Goal: Information Seeking & Learning: Compare options

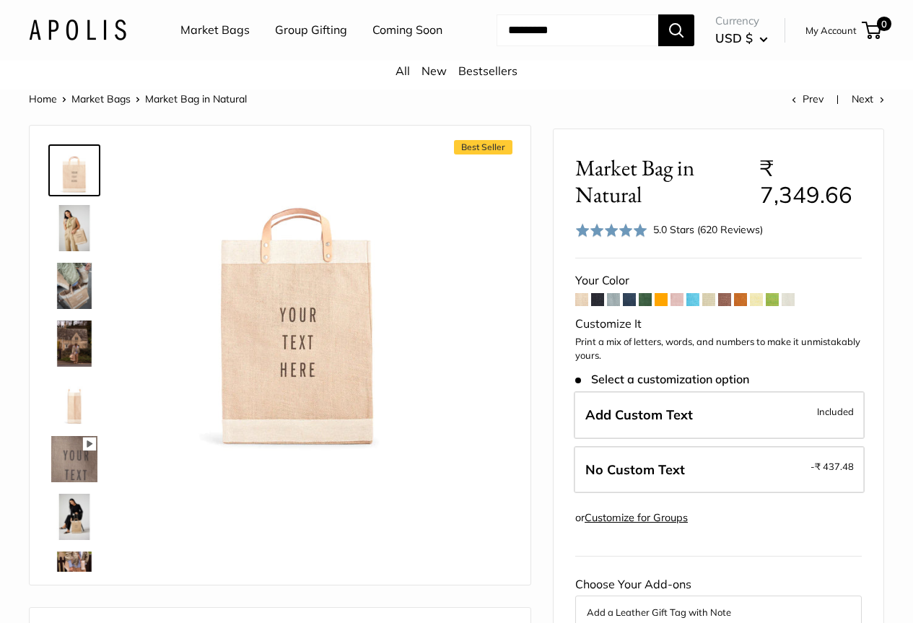
click at [716, 45] on span "USD $" at bounding box center [735, 37] width 38 height 15
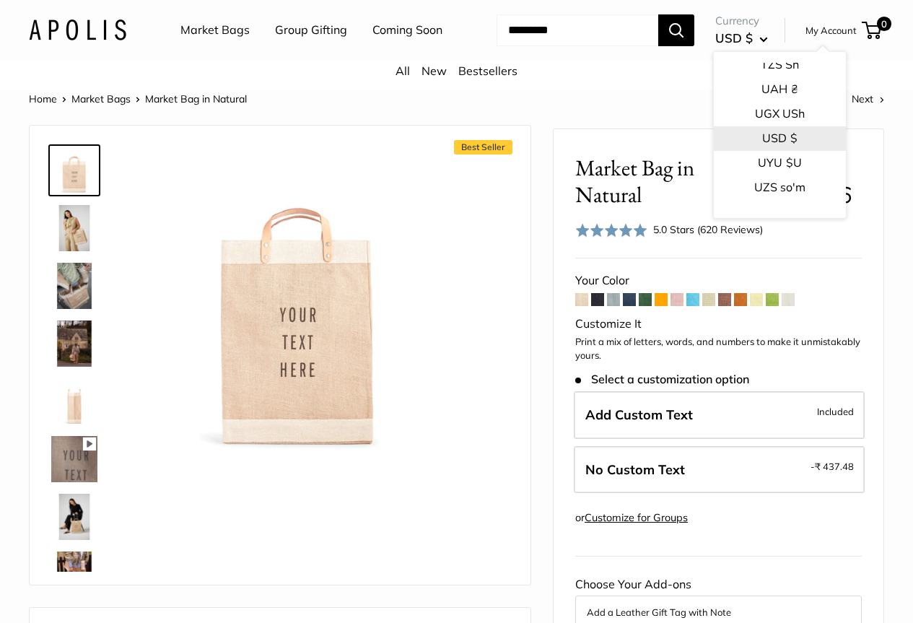
click at [731, 151] on button "USD $" at bounding box center [780, 138] width 132 height 25
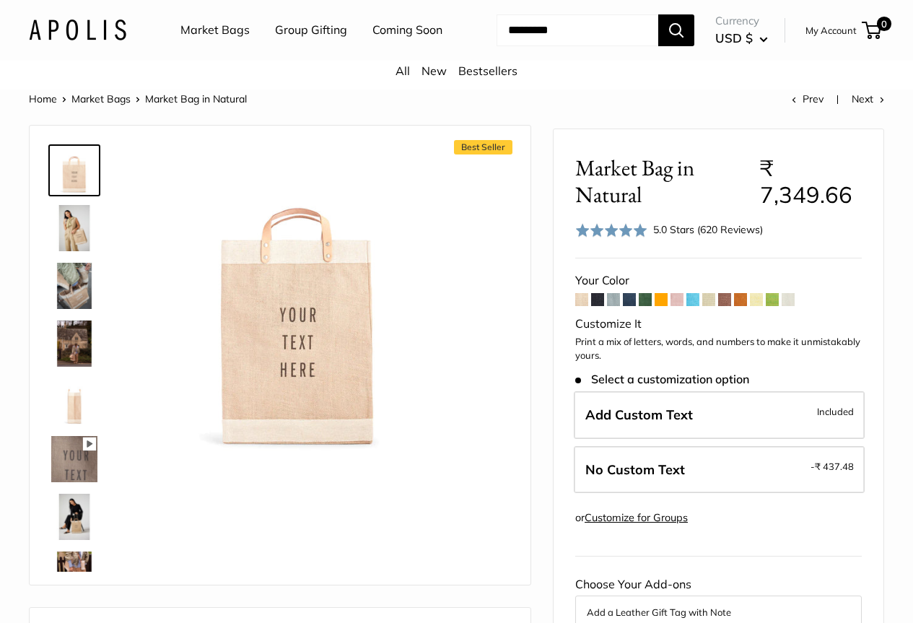
click at [582, 306] on span at bounding box center [581, 299] width 13 height 13
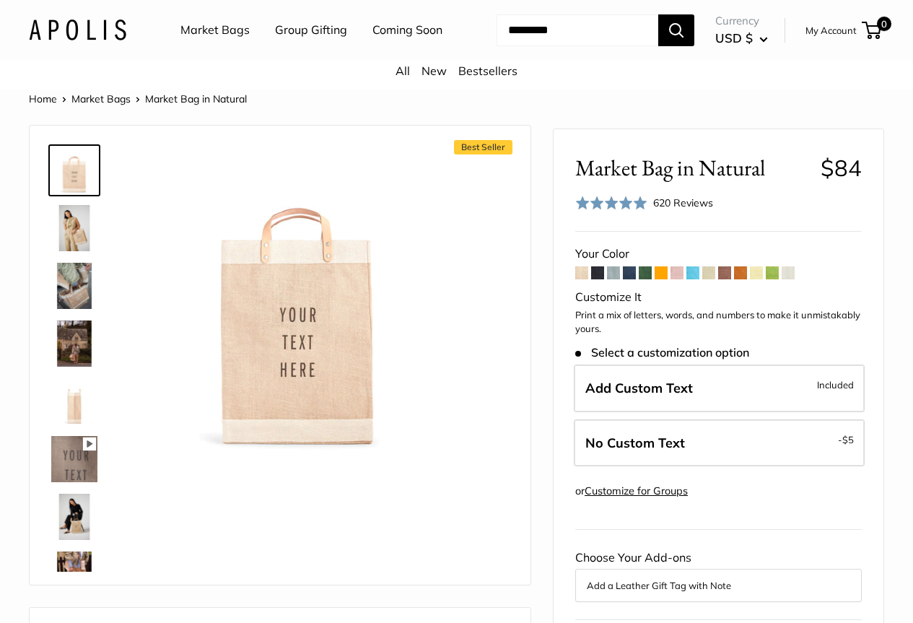
click at [598, 279] on span at bounding box center [597, 272] width 13 height 13
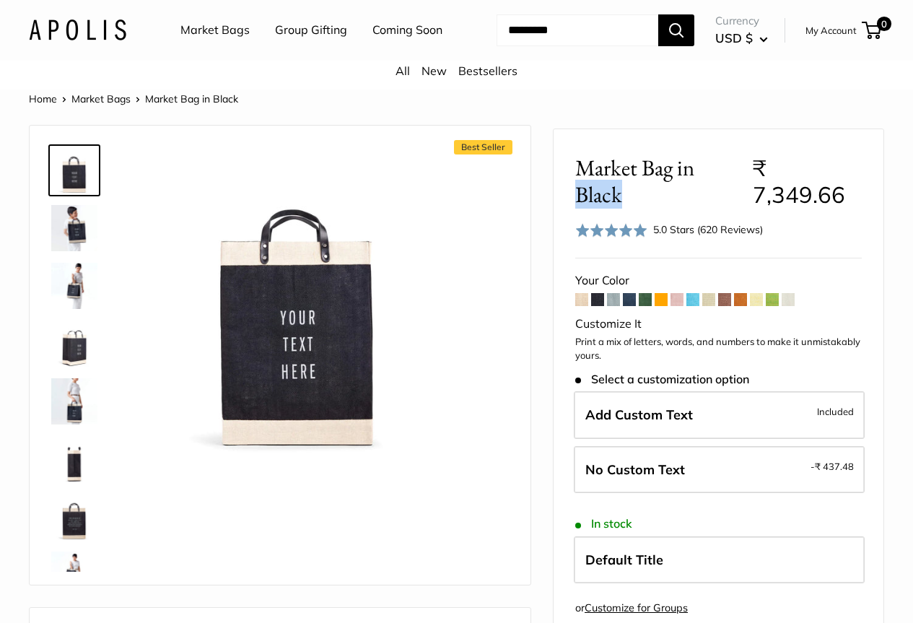
click at [617, 306] on span at bounding box center [613, 299] width 13 height 13
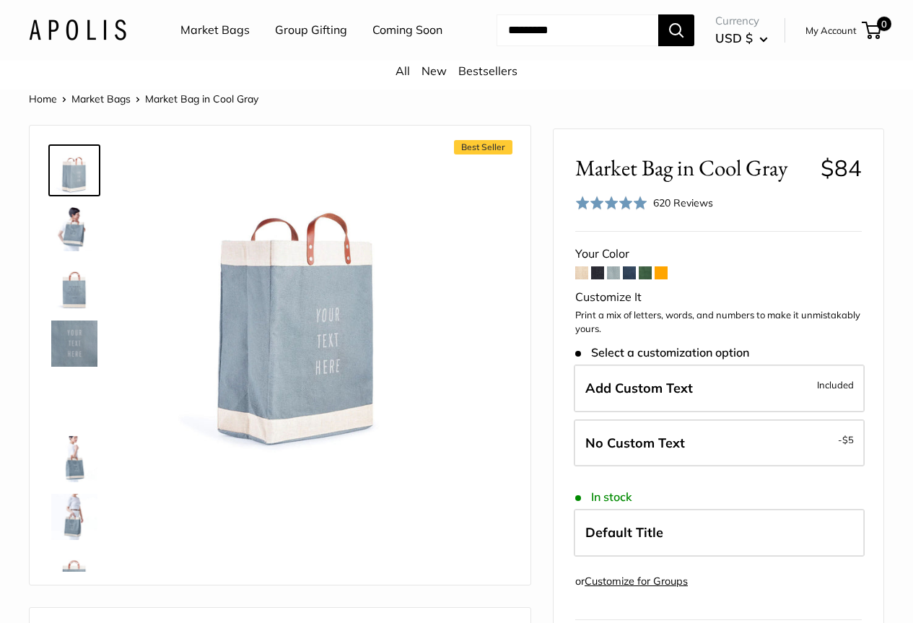
click at [724, 179] on span "Market Bag in Cool Gray" at bounding box center [692, 168] width 235 height 27
click at [755, 178] on span "Market Bag in Cool Gray" at bounding box center [692, 168] width 235 height 27
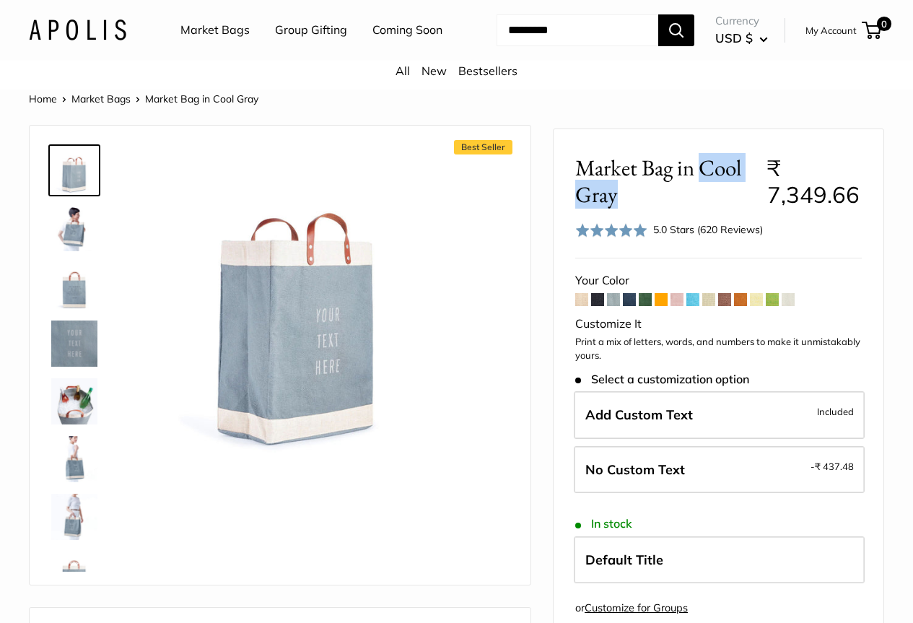
click at [63, 305] on img at bounding box center [74, 286] width 46 height 46
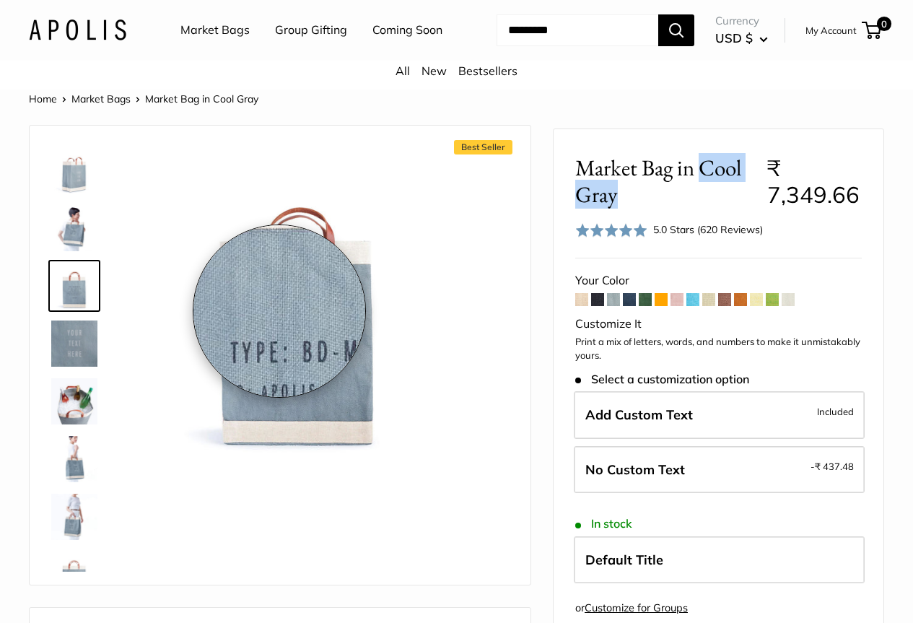
drag, startPoint x: 279, startPoint y: 311, endPoint x: 401, endPoint y: 226, distance: 148.8
click at [401, 226] on img at bounding box center [297, 299] width 305 height 305
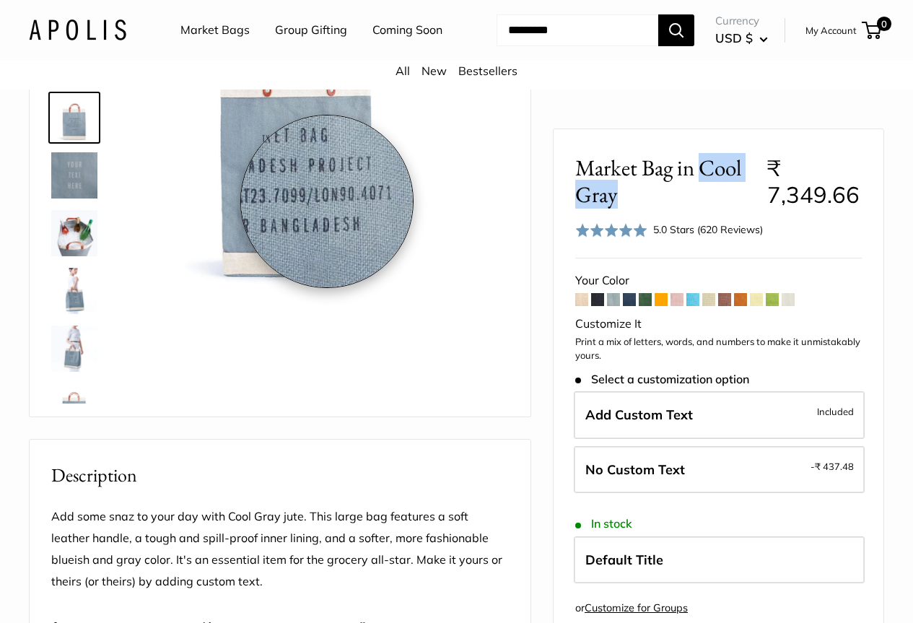
click at [327, 201] on img at bounding box center [297, 131] width 305 height 305
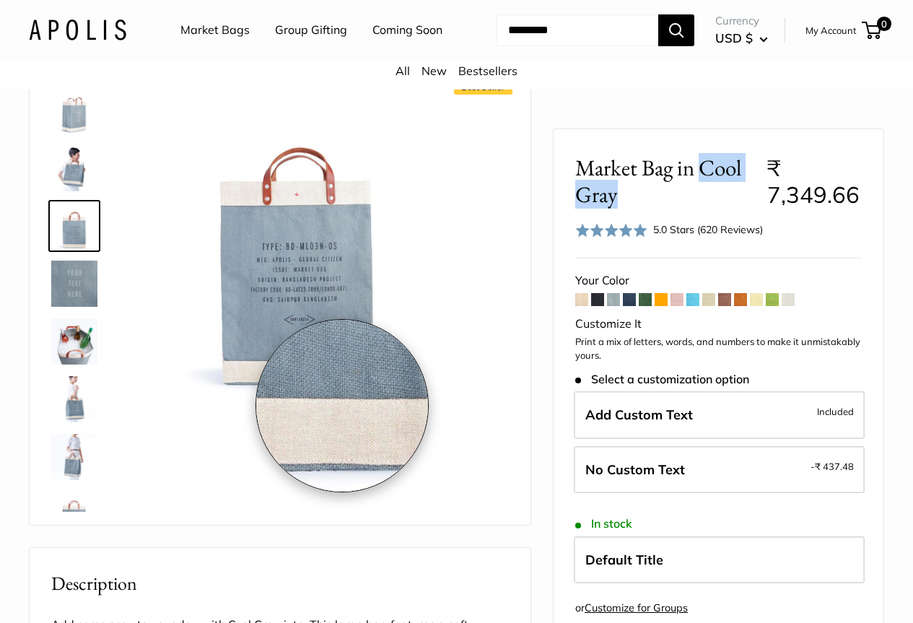
scroll to position [0, 0]
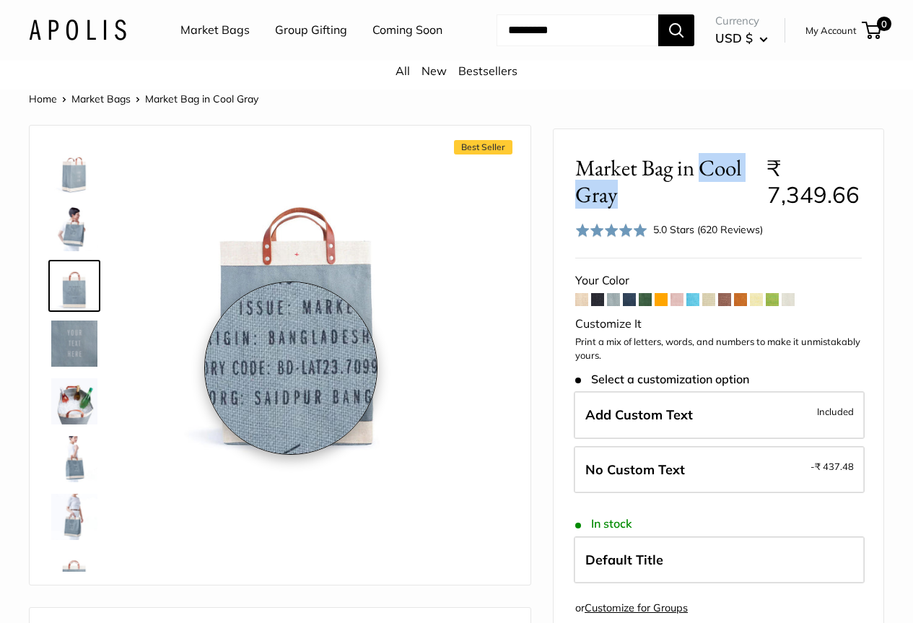
click at [278, 348] on img at bounding box center [297, 299] width 305 height 305
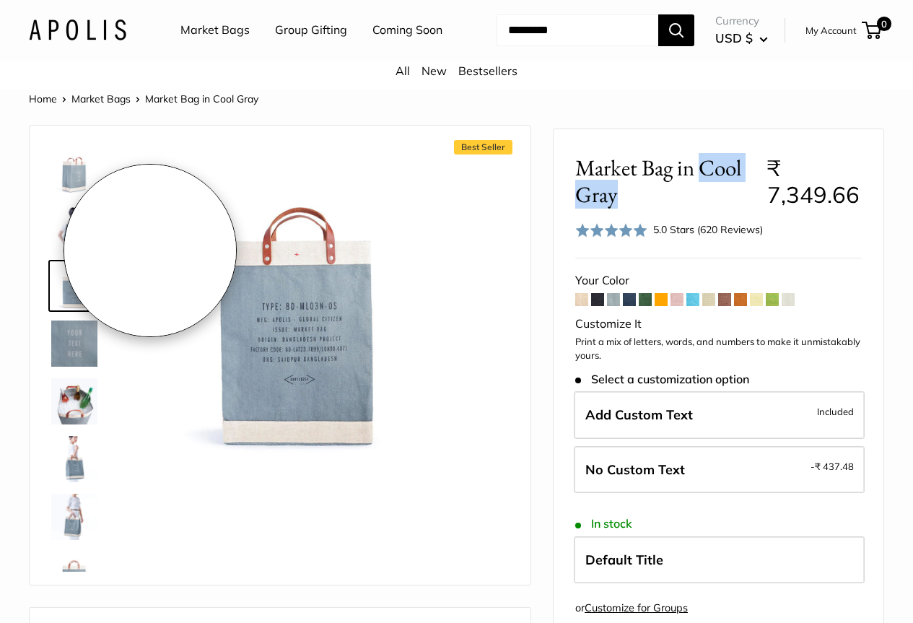
click at [91, 175] on img at bounding box center [74, 170] width 46 height 46
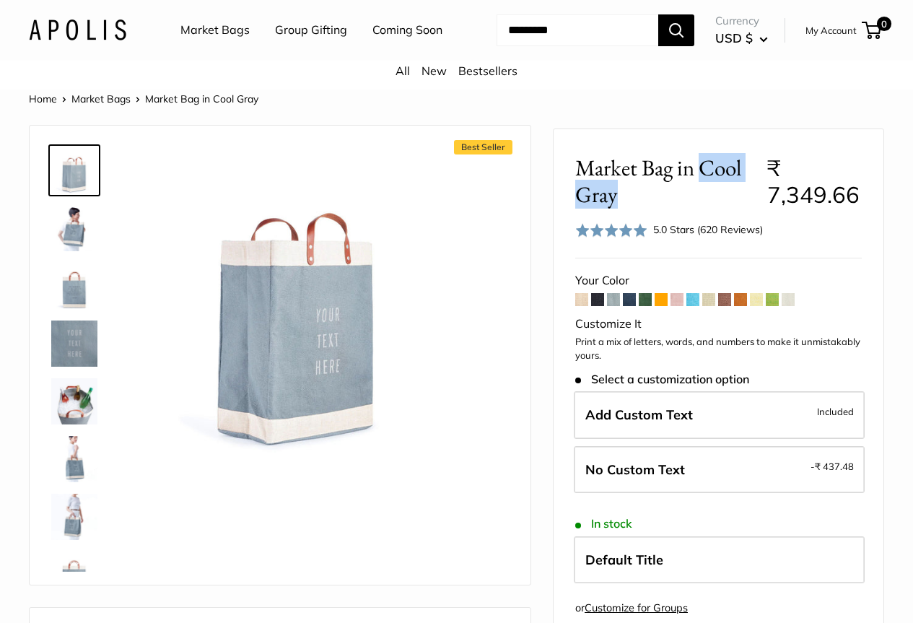
click at [80, 248] on img at bounding box center [74, 228] width 46 height 46
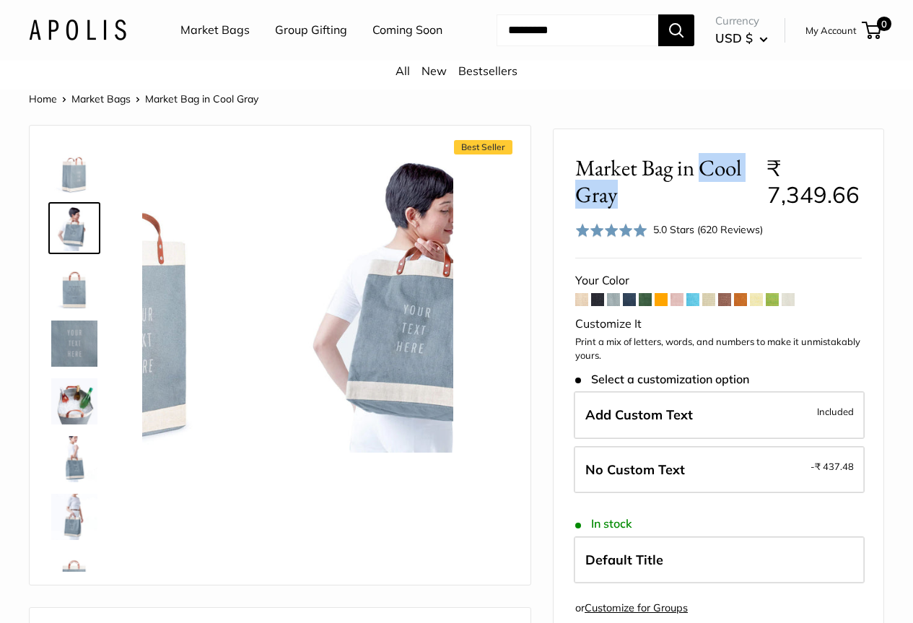
click at [78, 289] on img at bounding box center [74, 286] width 46 height 46
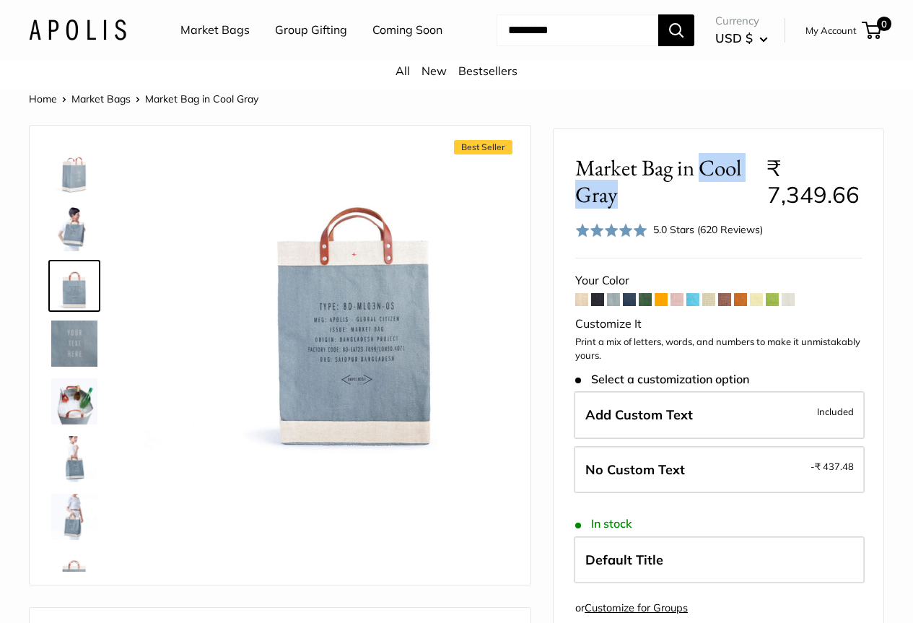
click at [76, 367] on img at bounding box center [74, 344] width 46 height 46
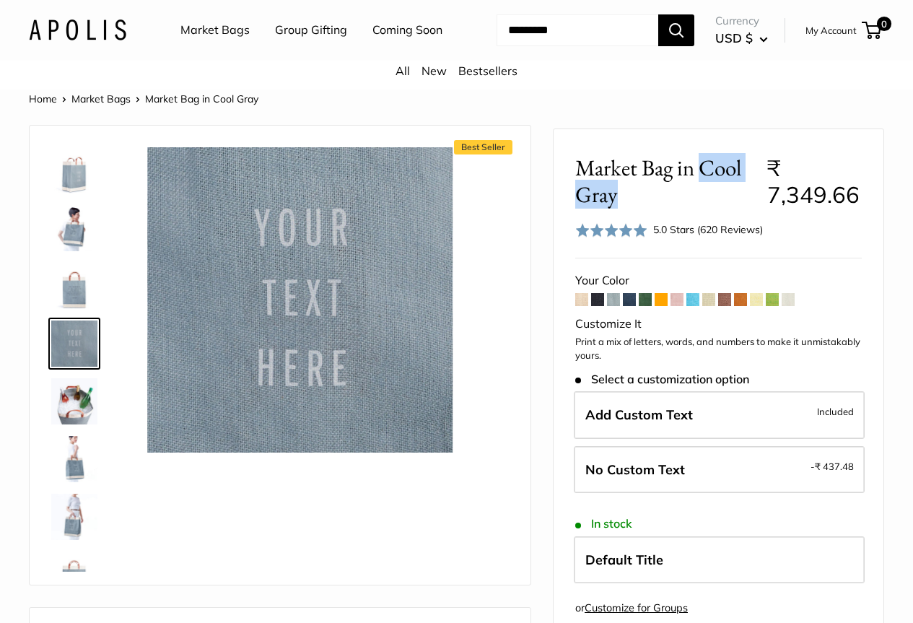
click at [71, 414] on img at bounding box center [74, 401] width 46 height 46
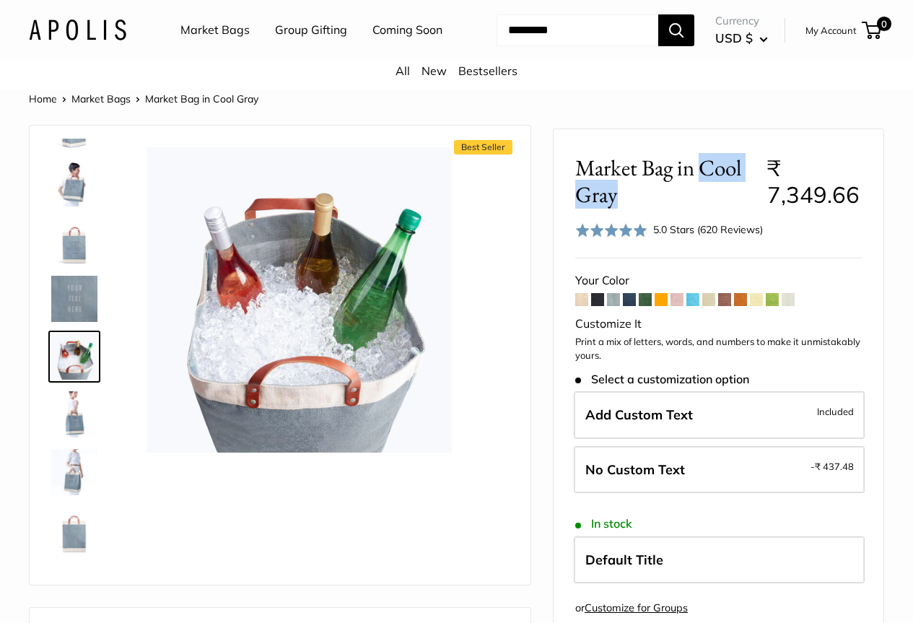
click at [61, 426] on img at bounding box center [74, 414] width 46 height 46
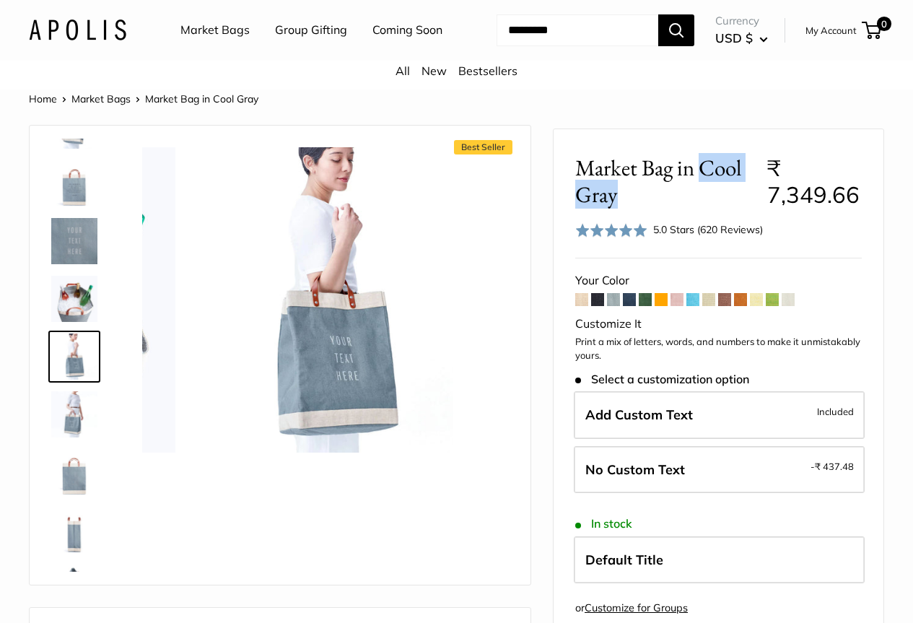
click at [77, 498] on link at bounding box center [74, 472] width 52 height 52
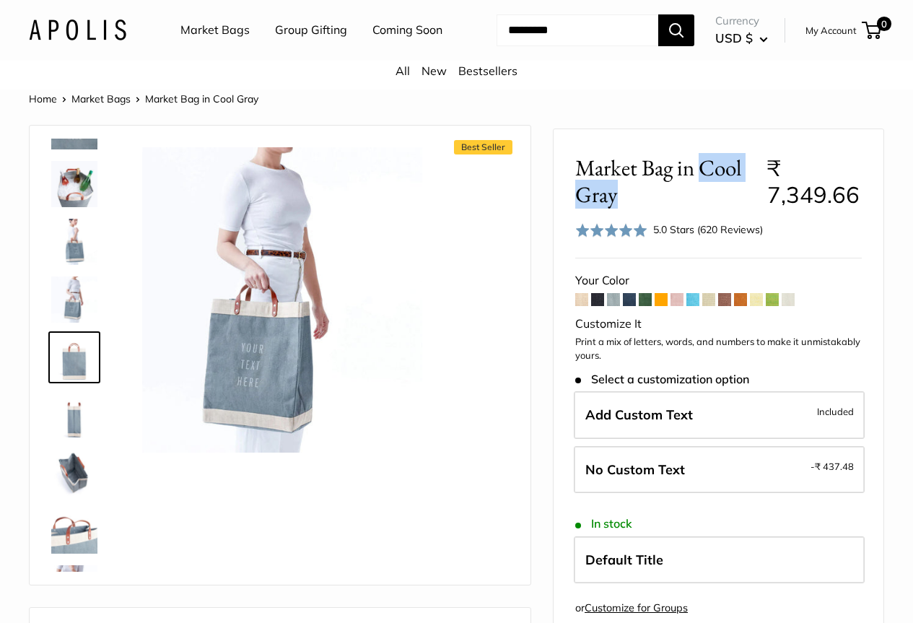
scroll to position [218, 0]
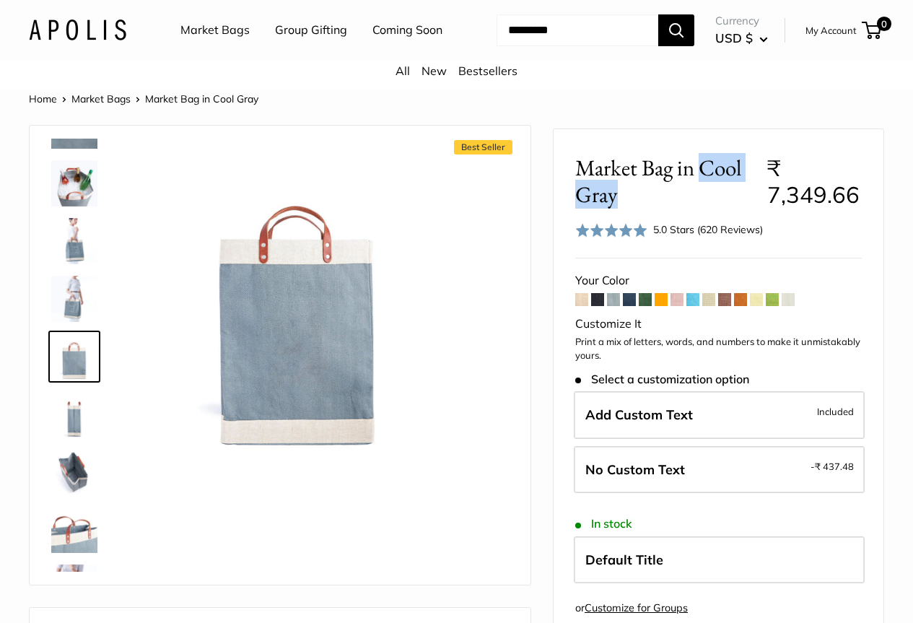
click at [92, 264] on img at bounding box center [74, 241] width 46 height 46
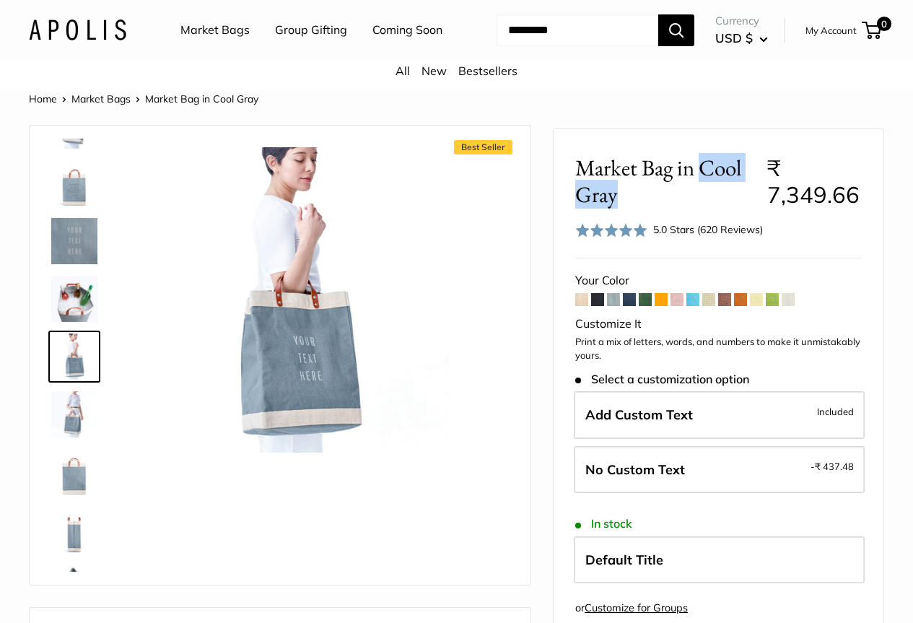
click at [78, 253] on img at bounding box center [74, 241] width 46 height 46
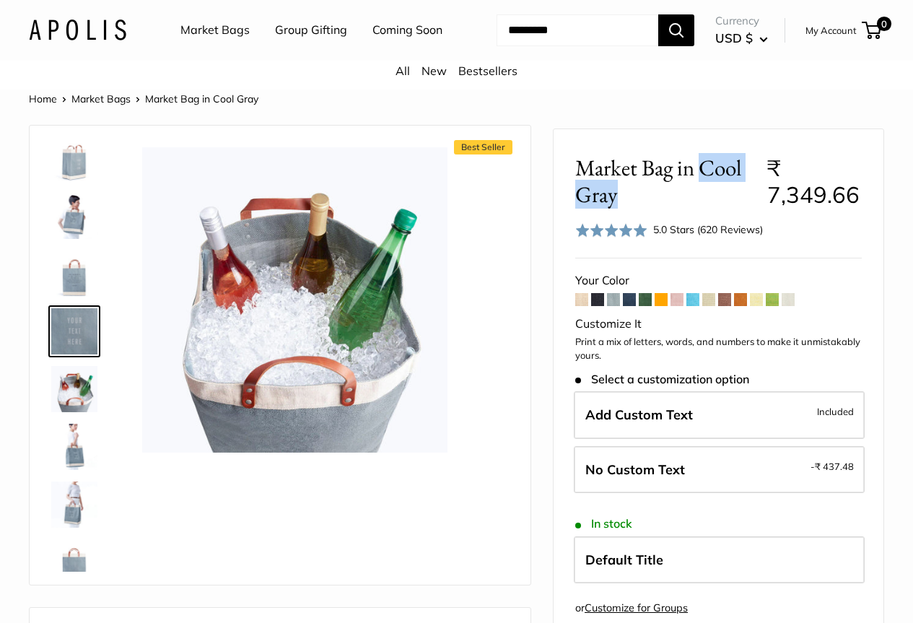
scroll to position [0, 0]
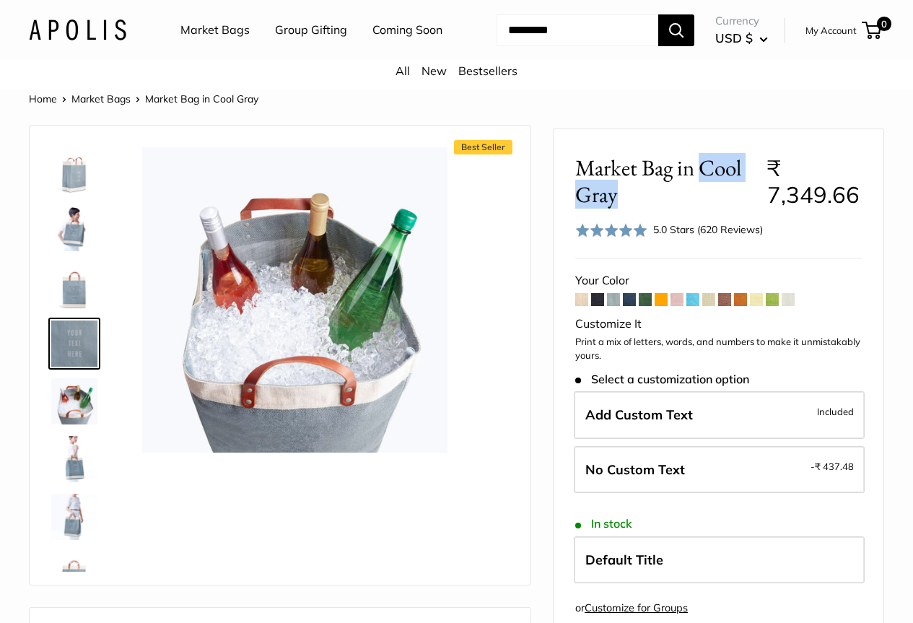
click at [77, 188] on img at bounding box center [74, 170] width 46 height 46
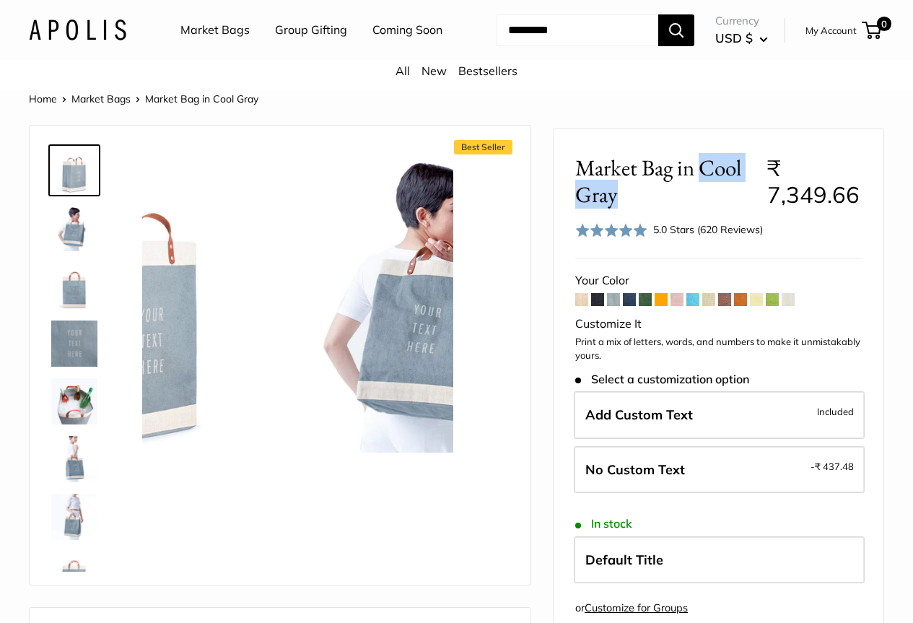
click at [76, 309] on img at bounding box center [74, 286] width 46 height 46
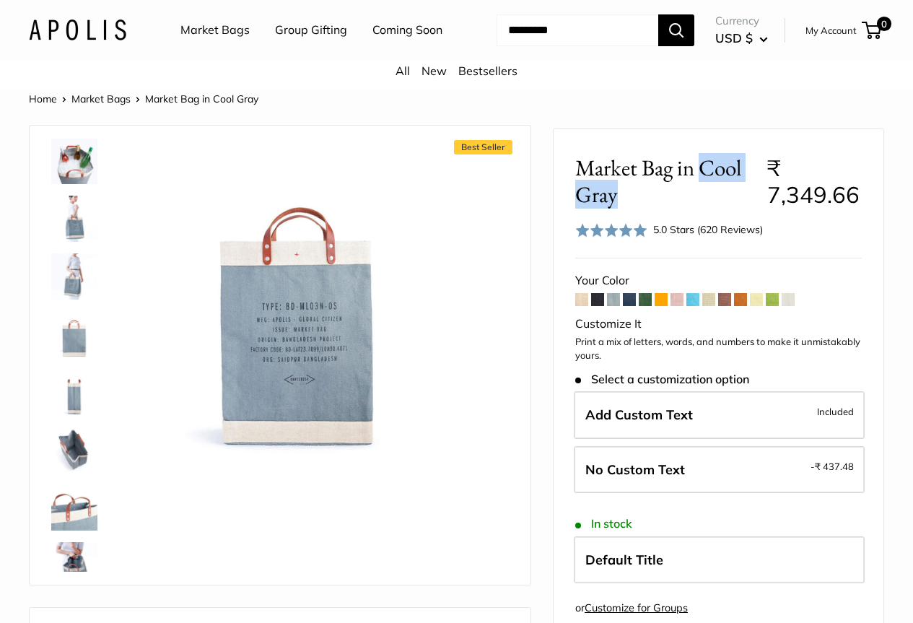
click at [74, 351] on img at bounding box center [74, 334] width 46 height 46
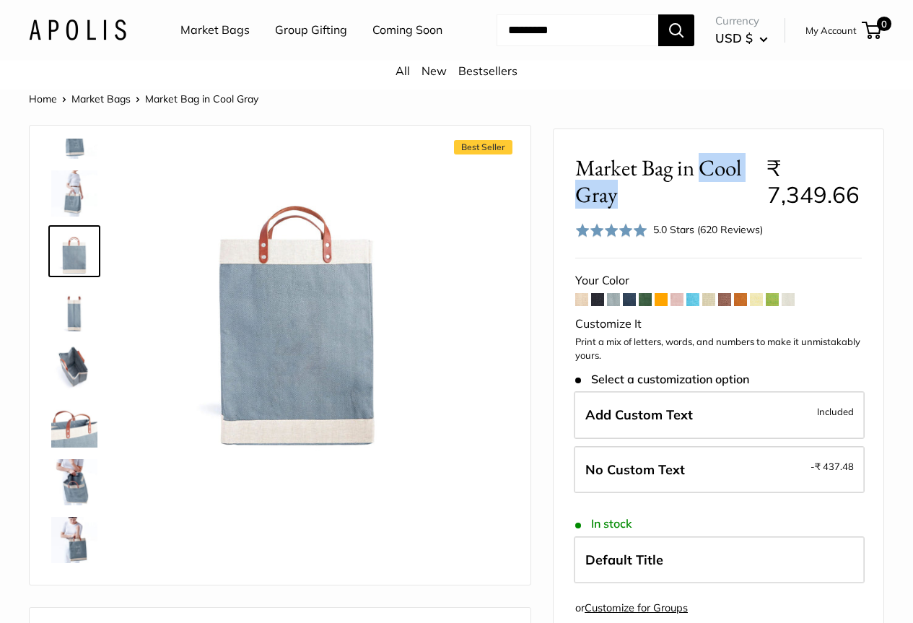
click at [74, 332] on img at bounding box center [74, 309] width 46 height 46
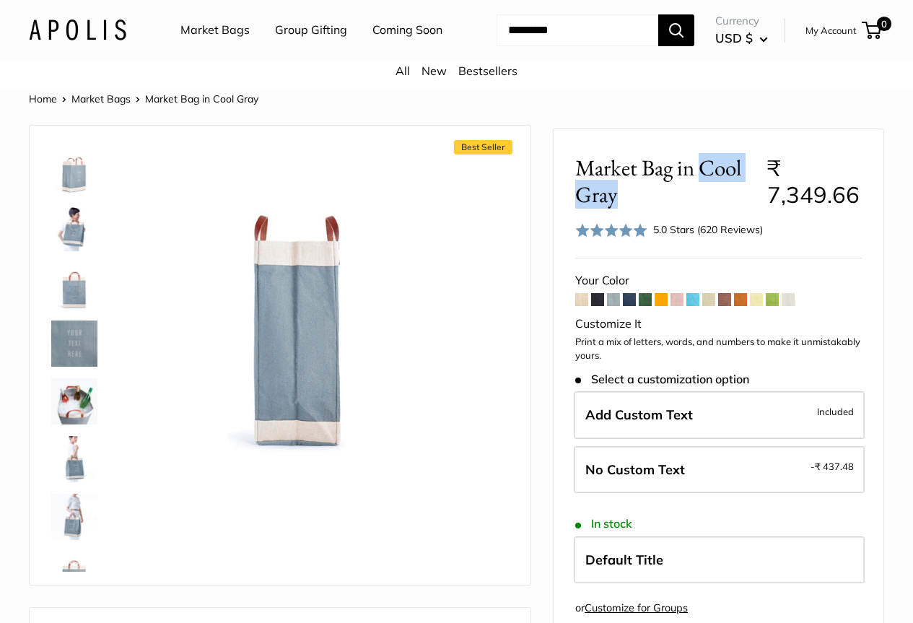
click at [70, 309] on img at bounding box center [74, 286] width 46 height 46
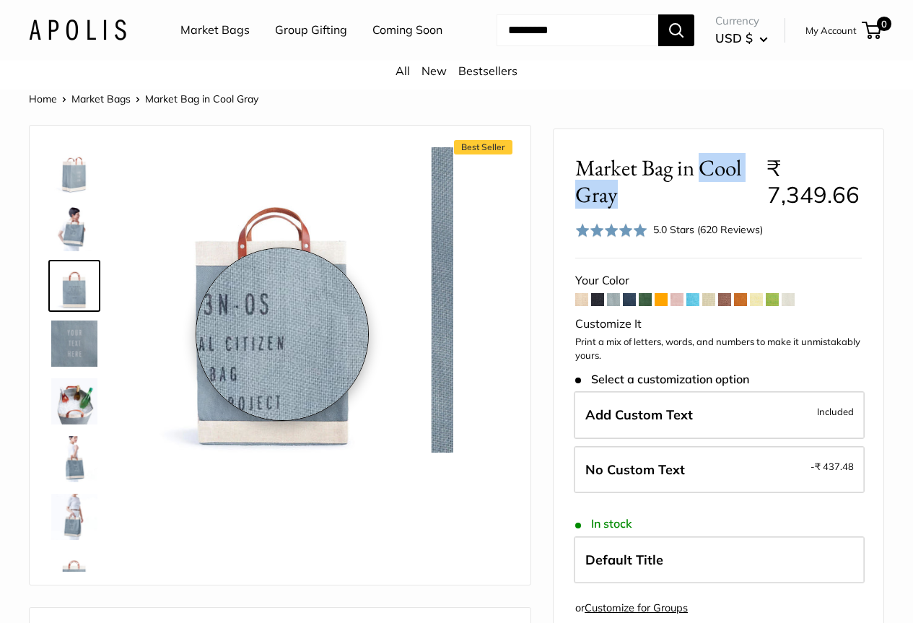
click at [282, 334] on img at bounding box center [273, 299] width 305 height 305
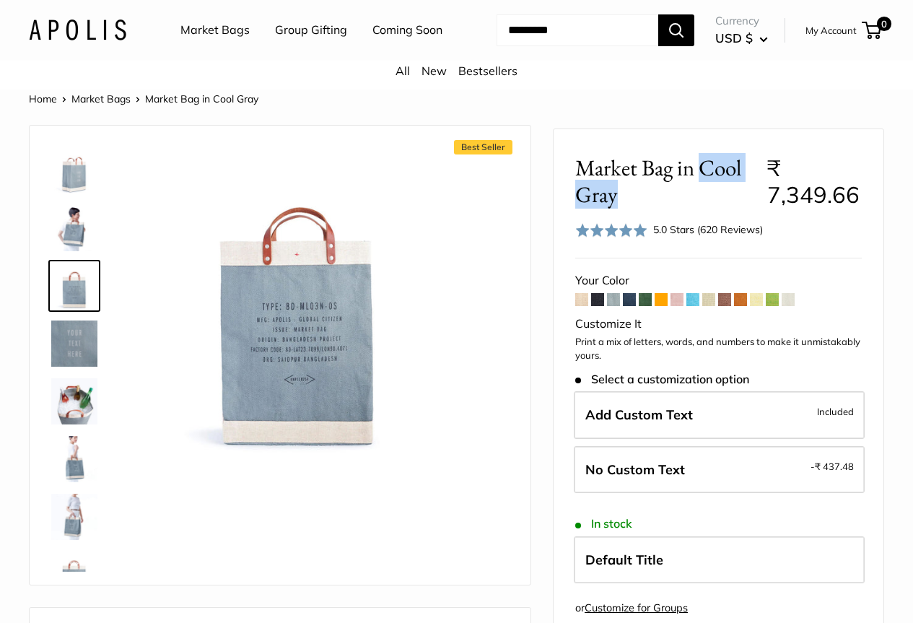
click at [628, 306] on span at bounding box center [629, 299] width 13 height 13
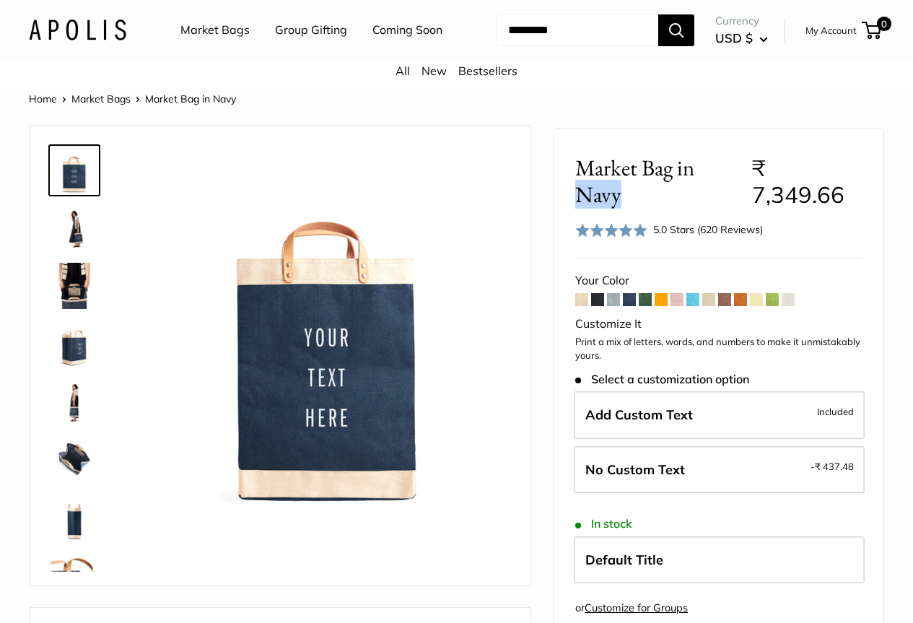
click at [641, 306] on span at bounding box center [645, 299] width 13 height 13
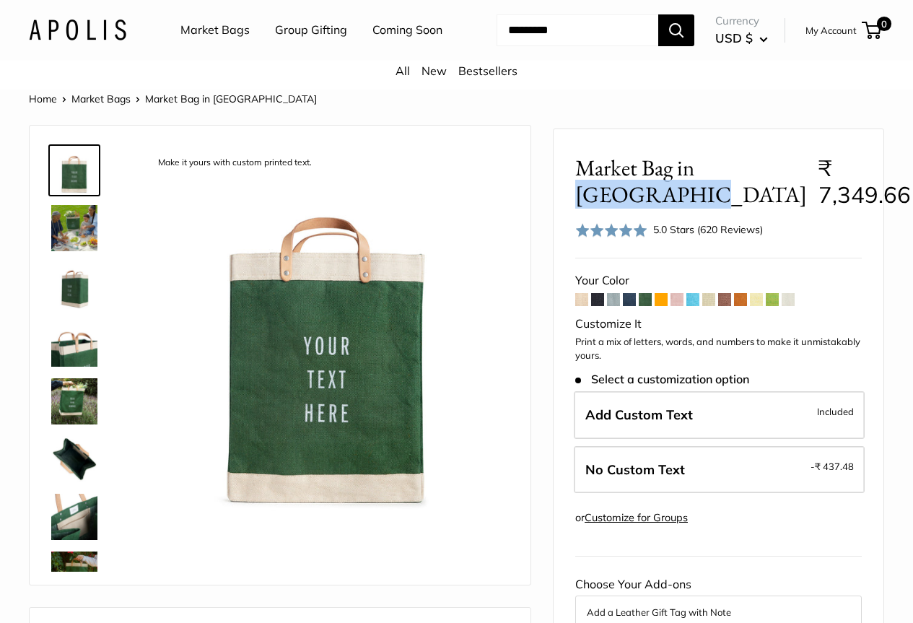
click at [659, 306] on span at bounding box center [661, 299] width 13 height 13
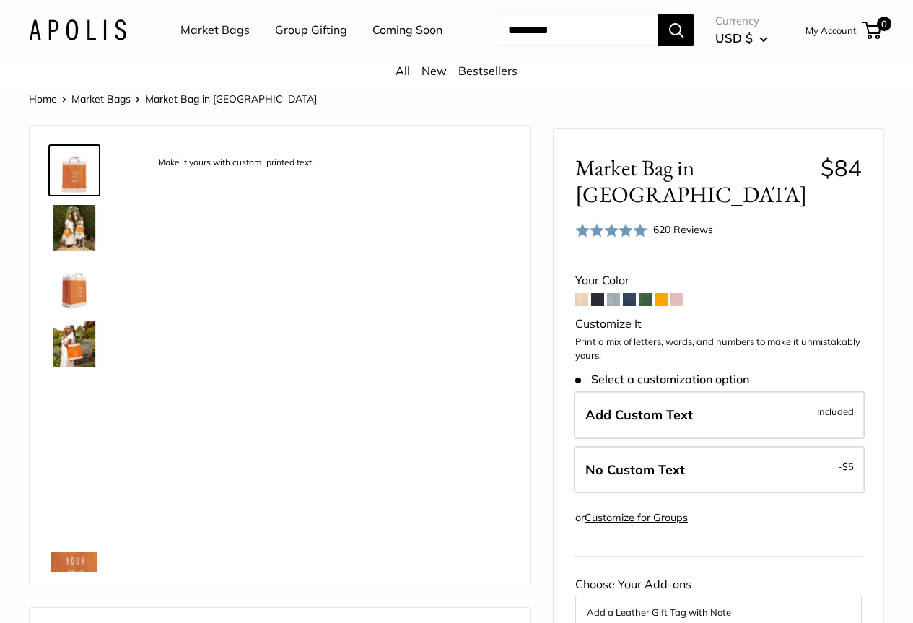
click at [716, 176] on span "Market Bag in [GEOGRAPHIC_DATA]" at bounding box center [692, 181] width 235 height 53
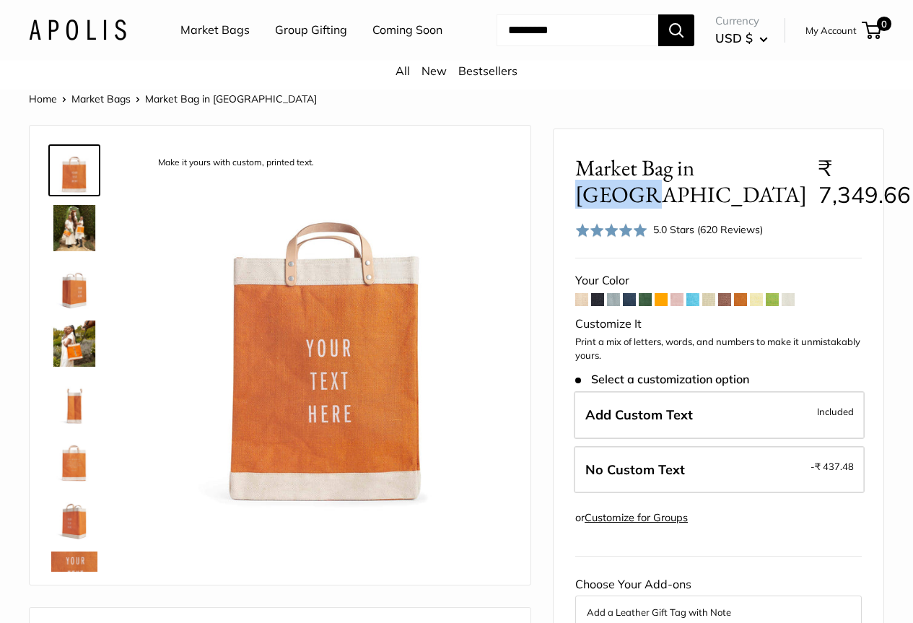
click at [631, 306] on span at bounding box center [629, 299] width 13 height 13
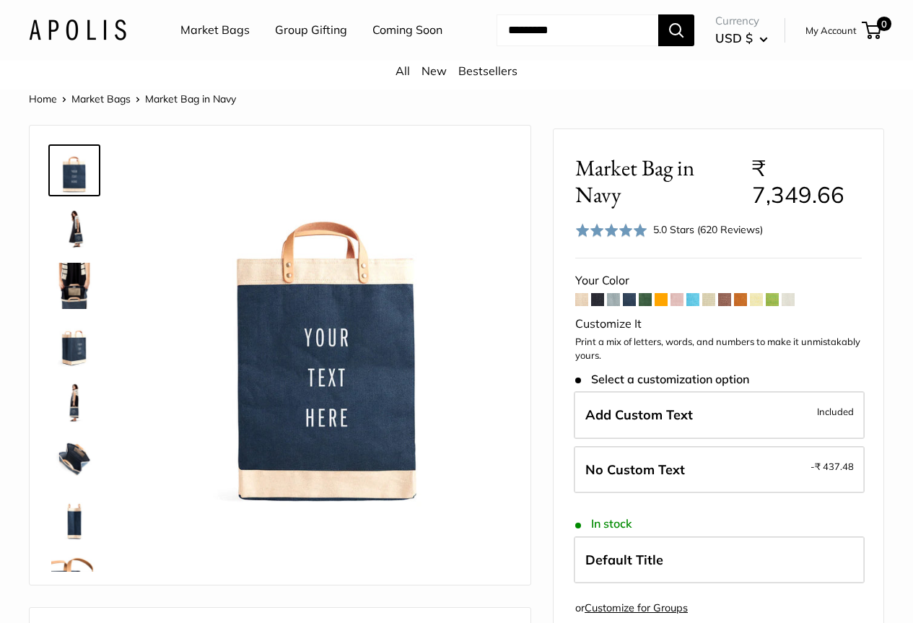
click at [659, 306] on span at bounding box center [661, 299] width 13 height 13
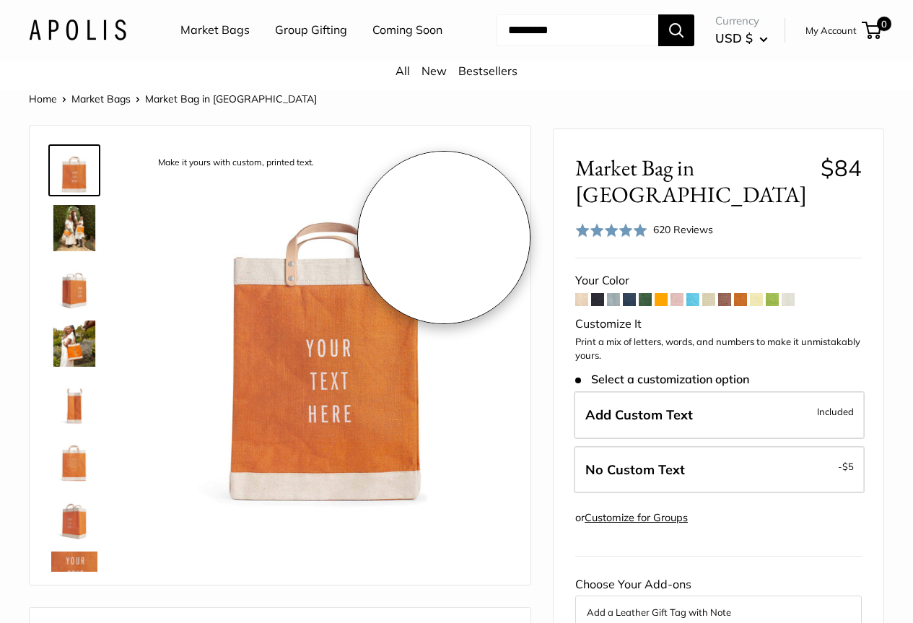
drag, startPoint x: 283, startPoint y: 276, endPoint x: 444, endPoint y: 238, distance: 165.5
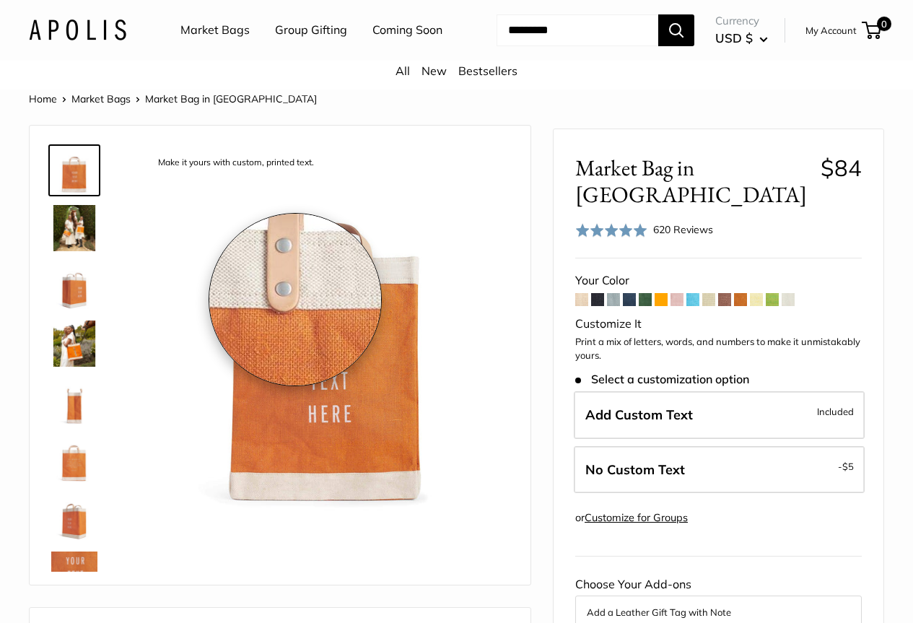
drag, startPoint x: 444, startPoint y: 238, endPoint x: 295, endPoint y: 302, distance: 162.0
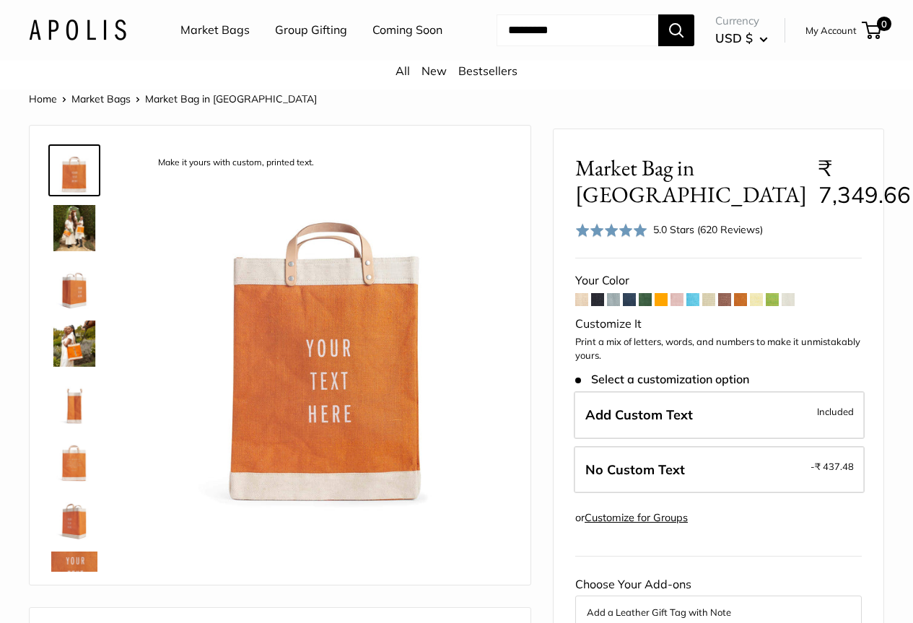
click at [676, 306] on span at bounding box center [677, 299] width 13 height 13
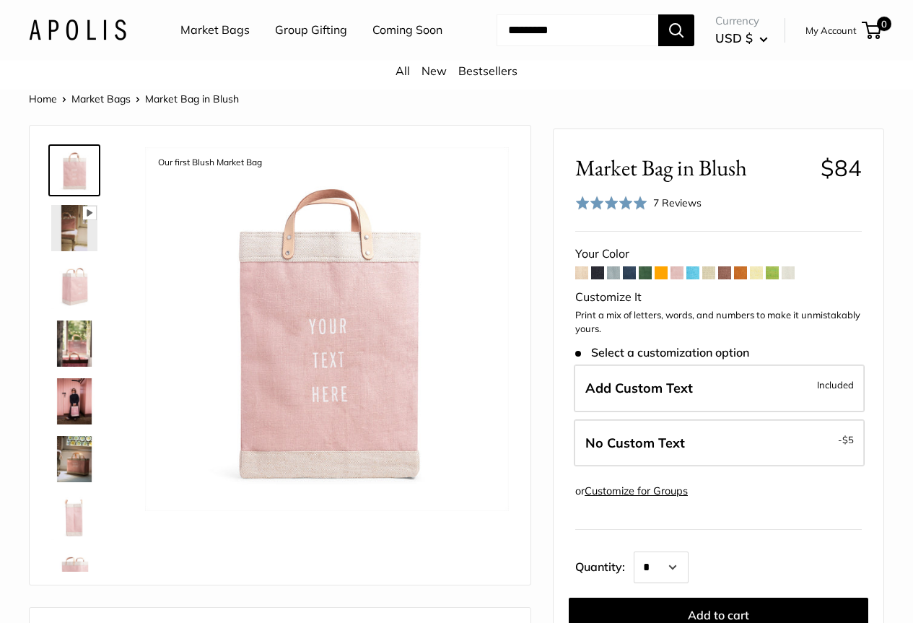
click at [721, 180] on span "Market Bag in Blush" at bounding box center [692, 168] width 235 height 27
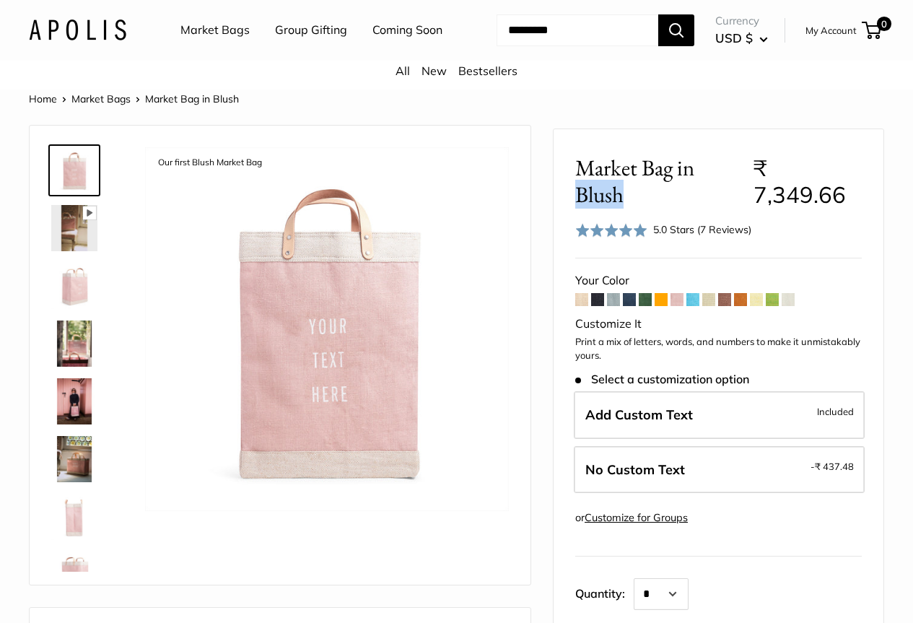
click at [691, 306] on span at bounding box center [693, 299] width 13 height 13
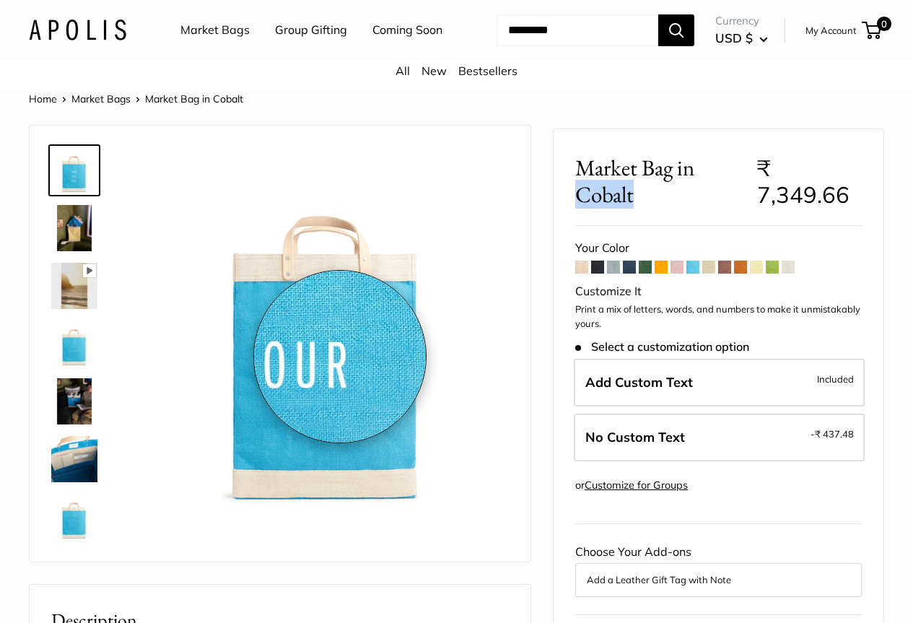
drag, startPoint x: 340, startPoint y: 357, endPoint x: 397, endPoint y: 365, distance: 57.6
click at [397, 365] on img at bounding box center [327, 329] width 364 height 364
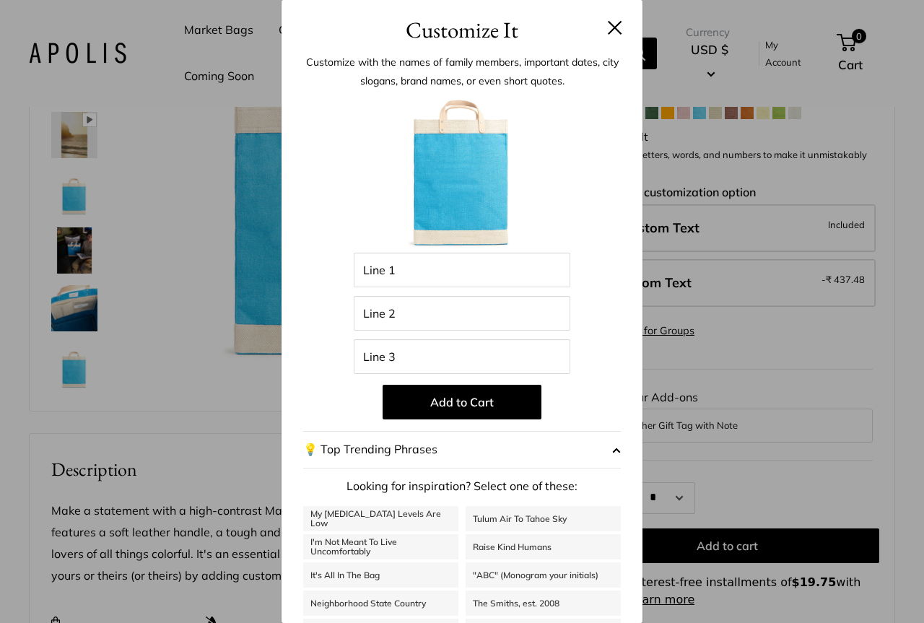
click at [596, 36] on h3 "Customize It" at bounding box center [462, 30] width 318 height 34
click at [608, 24] on button at bounding box center [615, 27] width 14 height 14
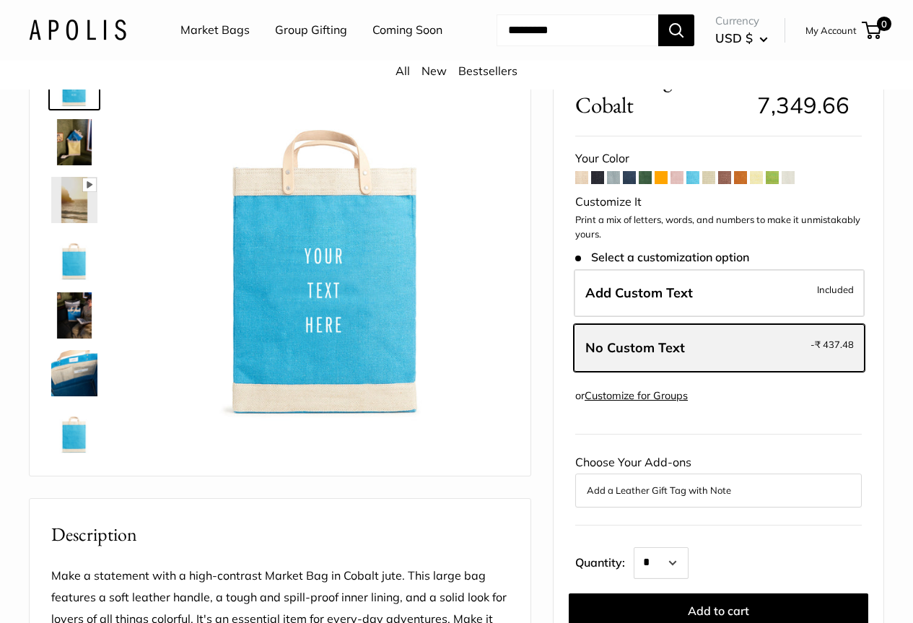
scroll to position [48, 0]
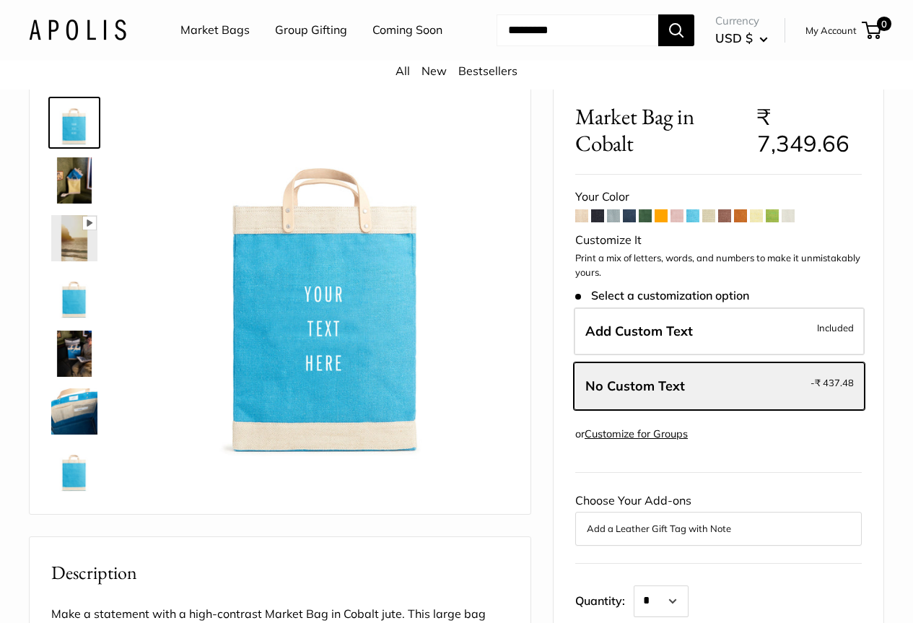
click at [714, 222] on span at bounding box center [709, 215] width 13 height 13
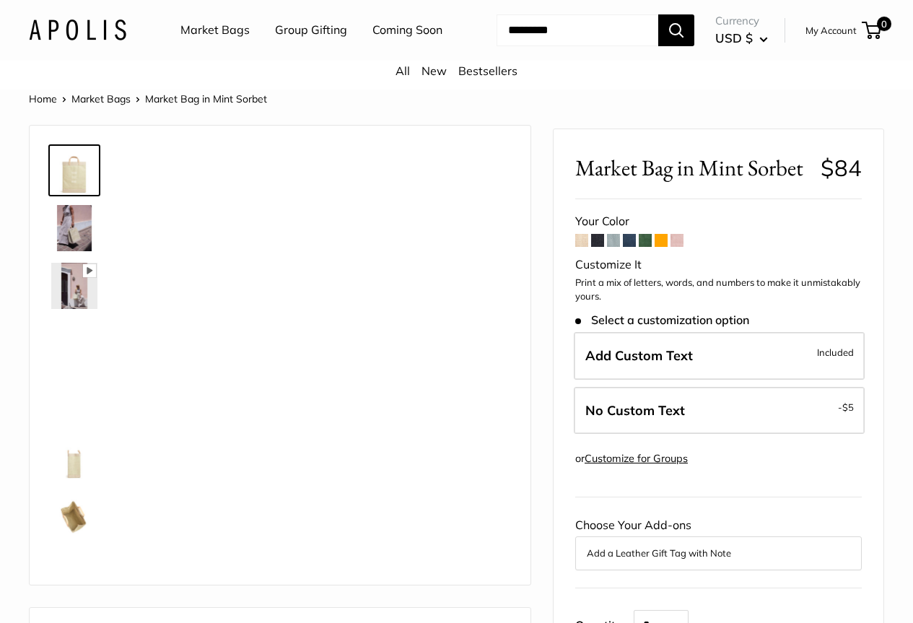
click at [778, 181] on span "Market Bag in Mint Sorbet" at bounding box center [692, 168] width 235 height 27
click at [734, 181] on span "Market Bag in Mint Sorbet" at bounding box center [692, 168] width 235 height 27
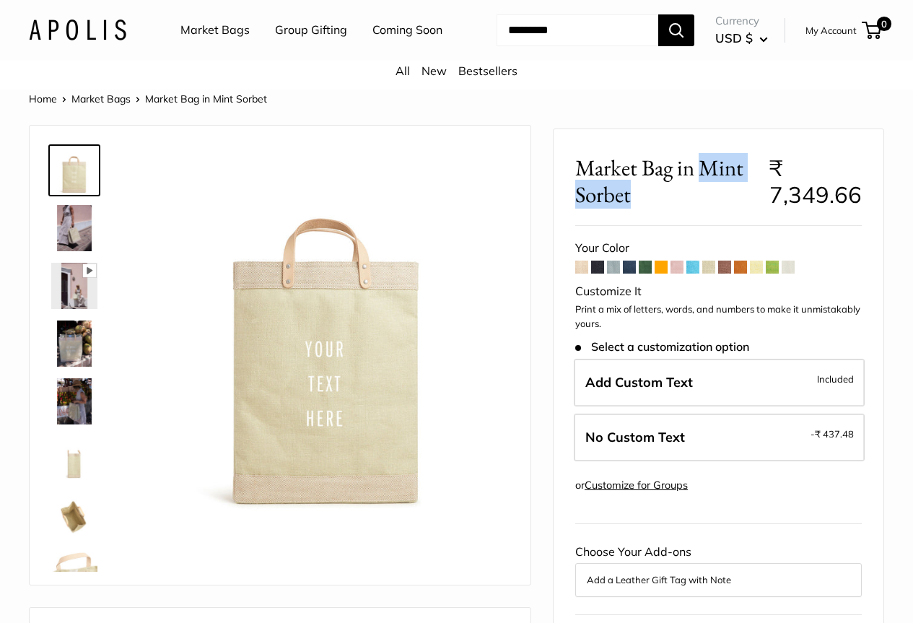
click at [710, 274] on span at bounding box center [709, 267] width 13 height 13
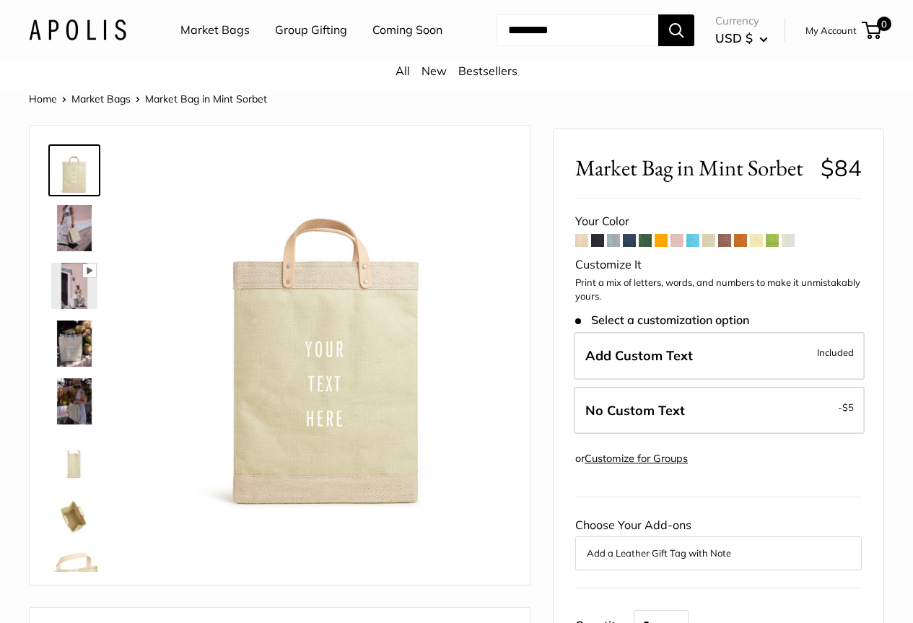
click at [729, 247] on span at bounding box center [724, 240] width 13 height 13
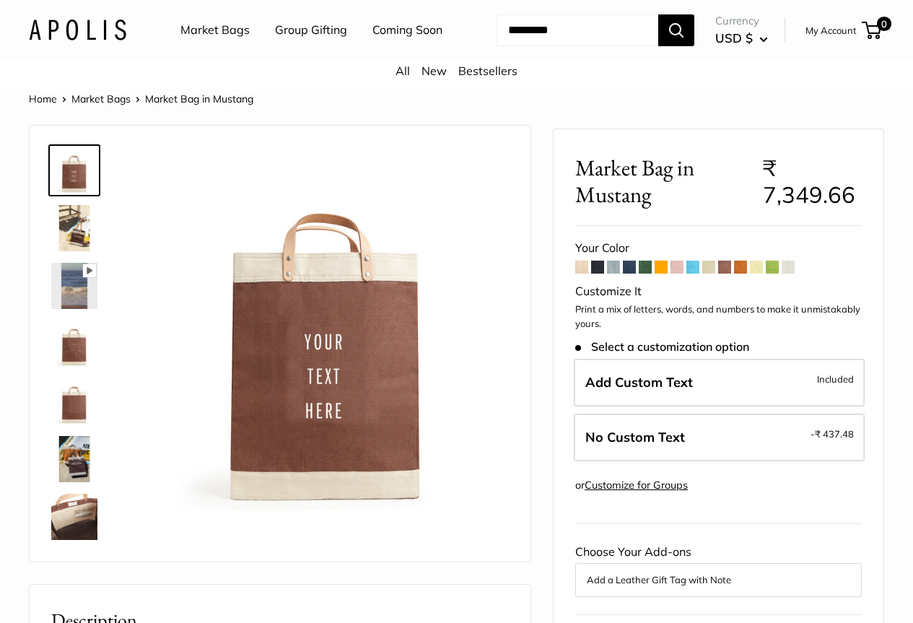
click at [655, 108] on div "Home Market Bags Market Bag in Mustang" at bounding box center [457, 99] width 856 height 19
click at [744, 288] on form "Your Color" at bounding box center [718, 500] width 287 height 525
click at [747, 274] on span at bounding box center [740, 267] width 13 height 13
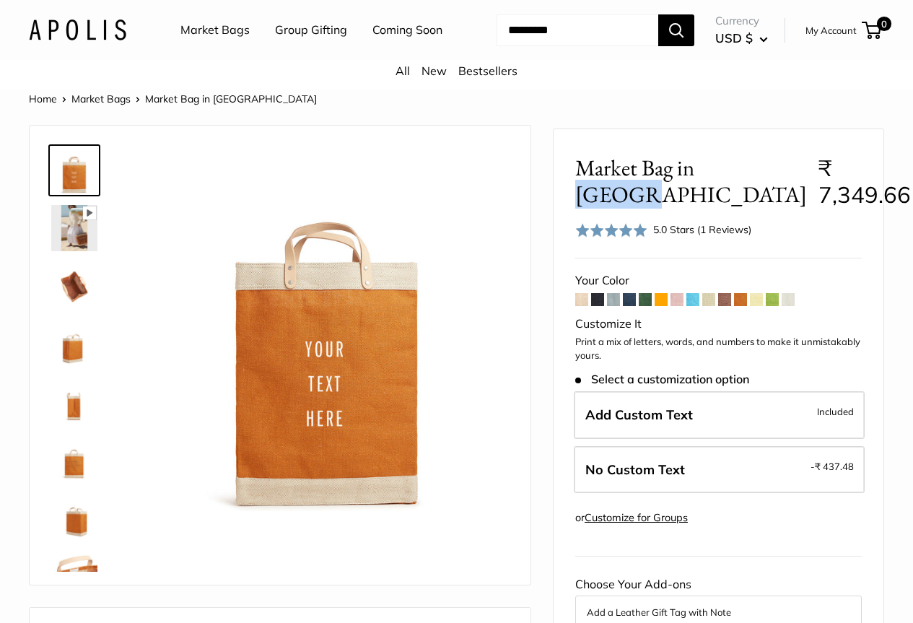
click at [752, 306] on span at bounding box center [756, 299] width 13 height 13
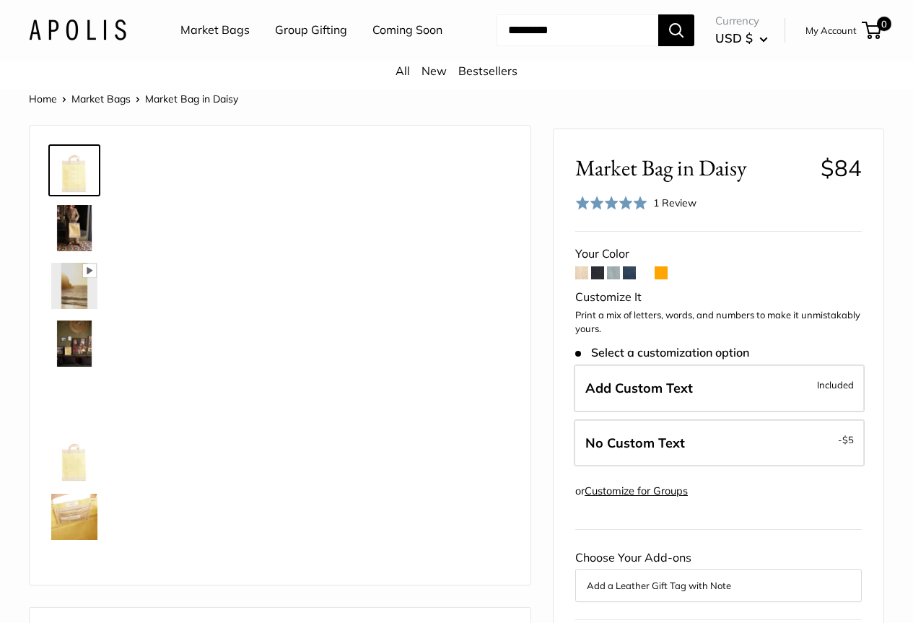
click at [707, 181] on span "Market Bag in Daisy" at bounding box center [692, 168] width 235 height 27
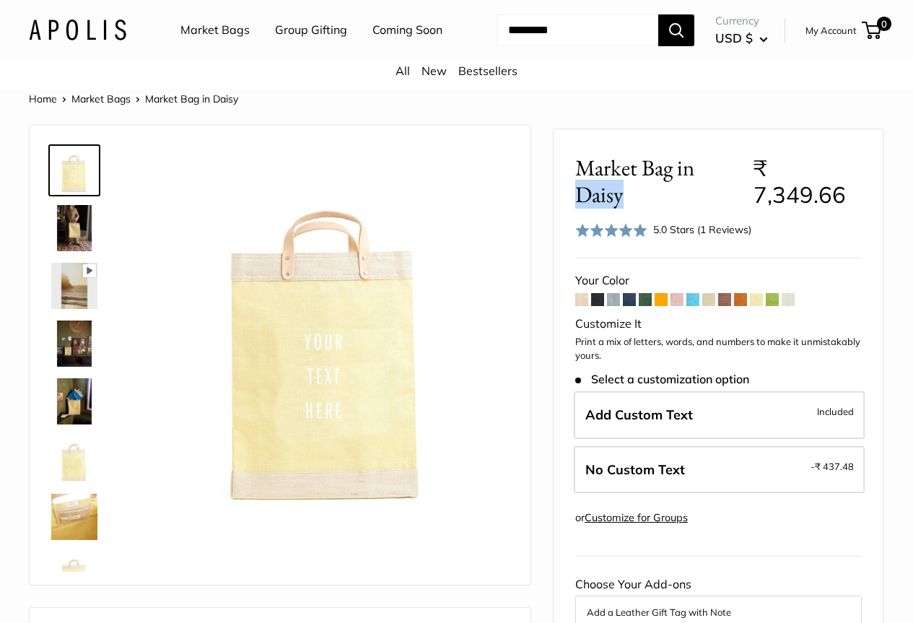
click at [768, 306] on span at bounding box center [772, 299] width 13 height 13
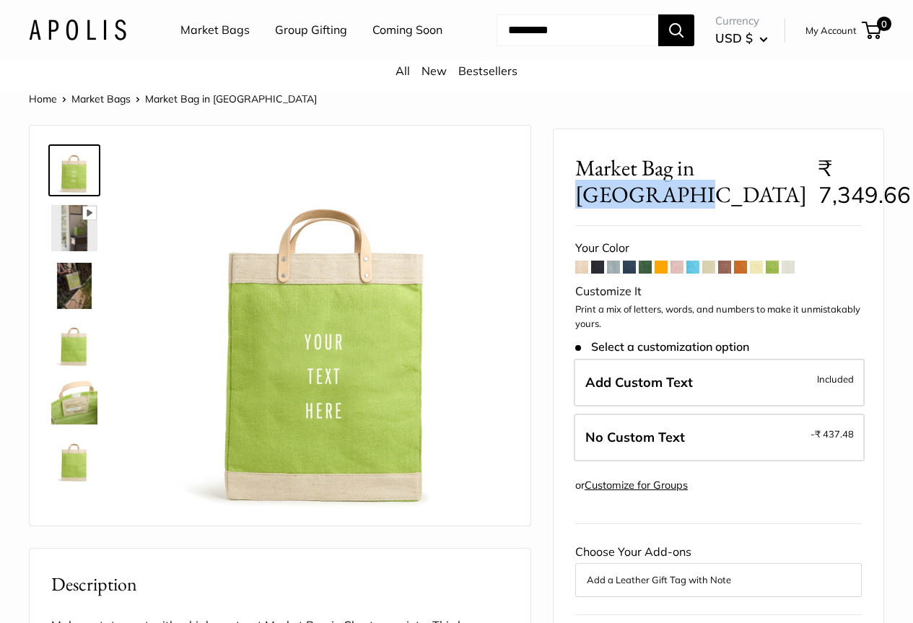
click at [786, 274] on span at bounding box center [788, 267] width 13 height 13
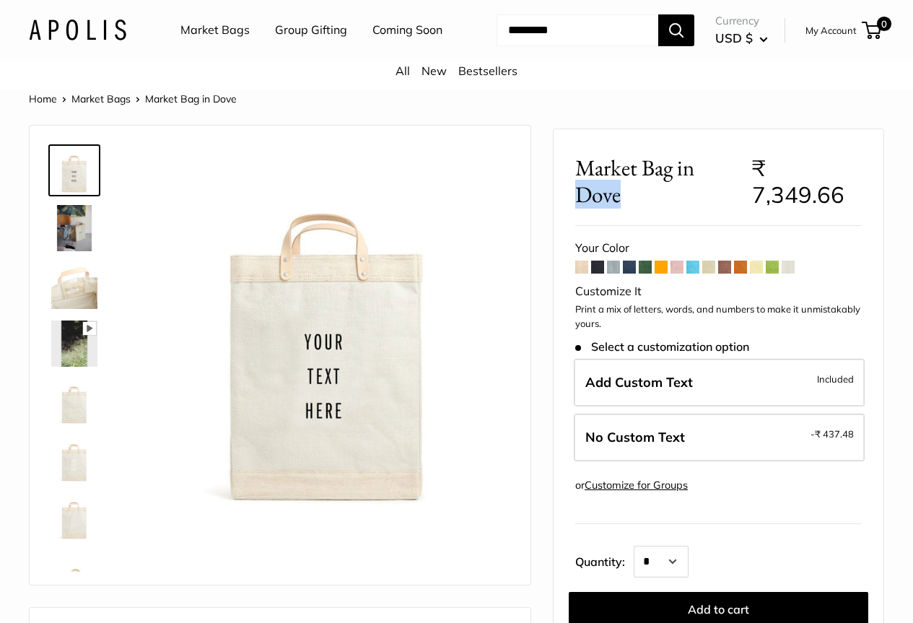
click at [814, 209] on span "₹ 7,349.66" at bounding box center [798, 181] width 92 height 55
copy span "7,349.66"
click at [716, 45] on span "USD $" at bounding box center [735, 37] width 38 height 15
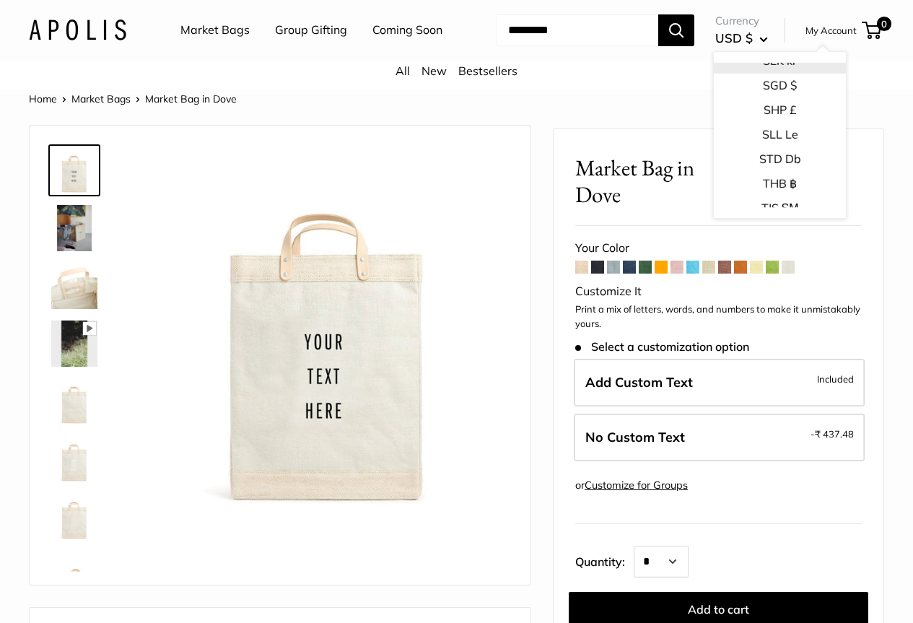
scroll to position [2287, 0]
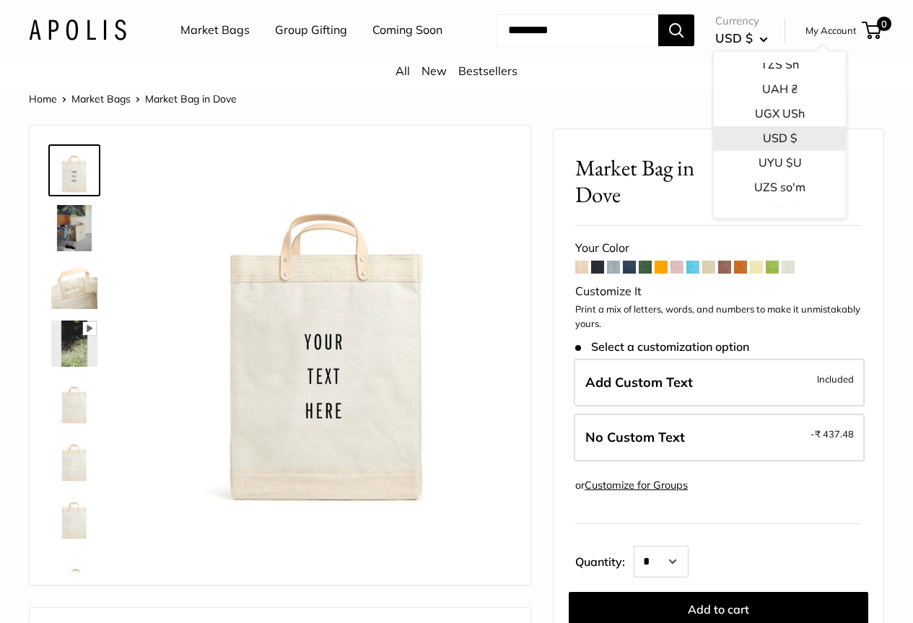
click at [731, 151] on button "USD $" at bounding box center [780, 138] width 132 height 25
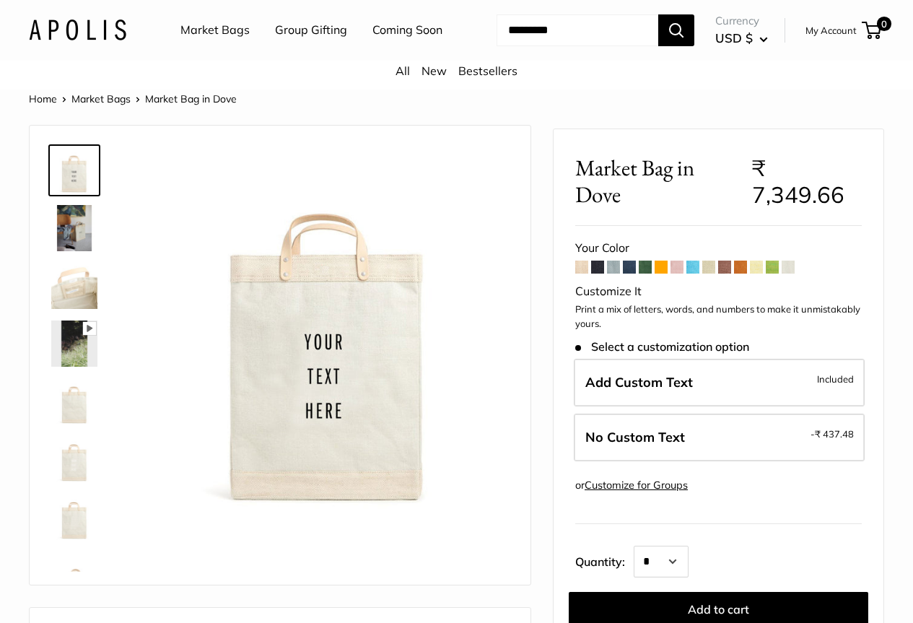
drag, startPoint x: 870, startPoint y: 178, endPoint x: 828, endPoint y: 178, distance: 41.9
click at [828, 178] on div "Market Bag in Dove ₹ 7,349.66 Customizable Text Short Handle Save ₹ 6,912.18 ₹ …" at bounding box center [719, 525] width 330 height 793
click at [716, 44] on span "USD $" at bounding box center [735, 37] width 38 height 15
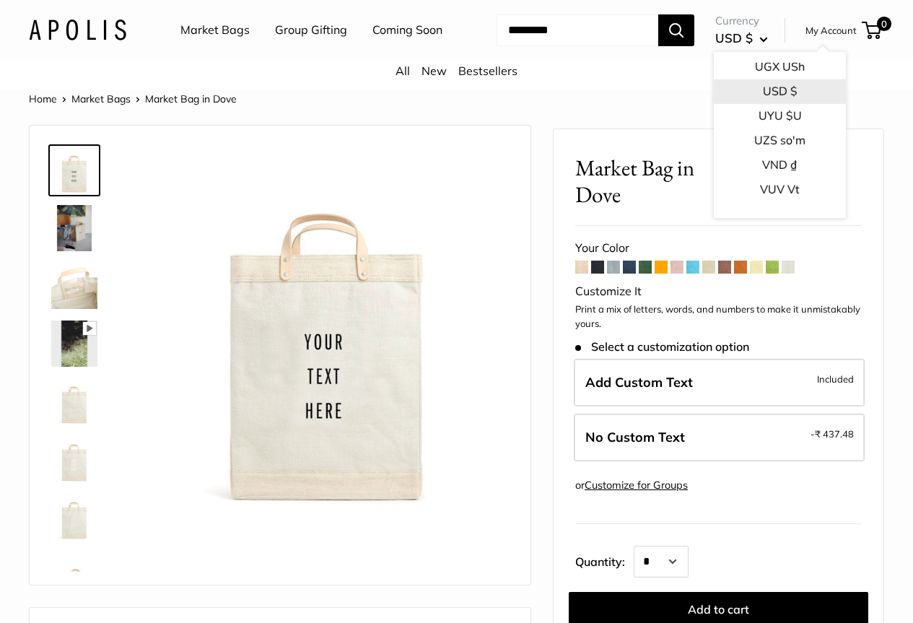
scroll to position [2287, 0]
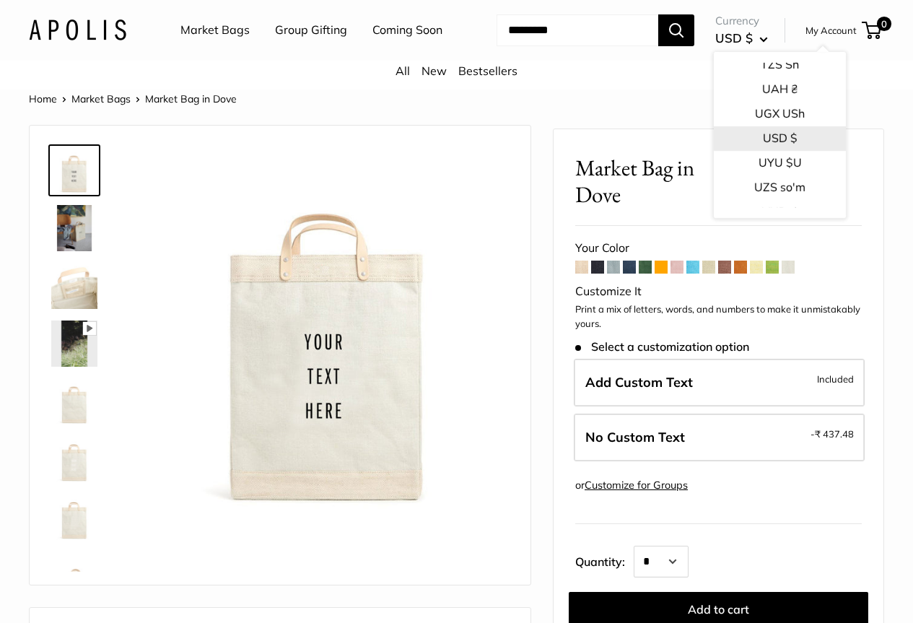
click at [740, 151] on button "USD $" at bounding box center [780, 138] width 132 height 25
